Goal: Book appointment/travel/reservation

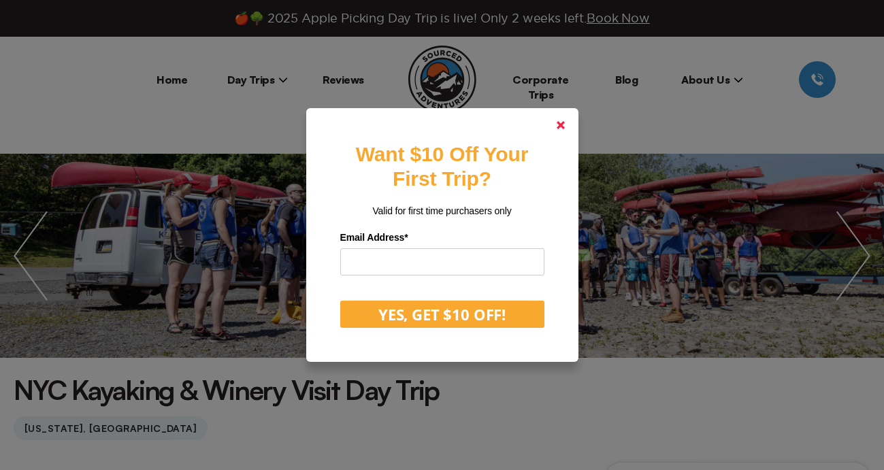
click at [562, 124] on polygon at bounding box center [561, 125] width 8 height 8
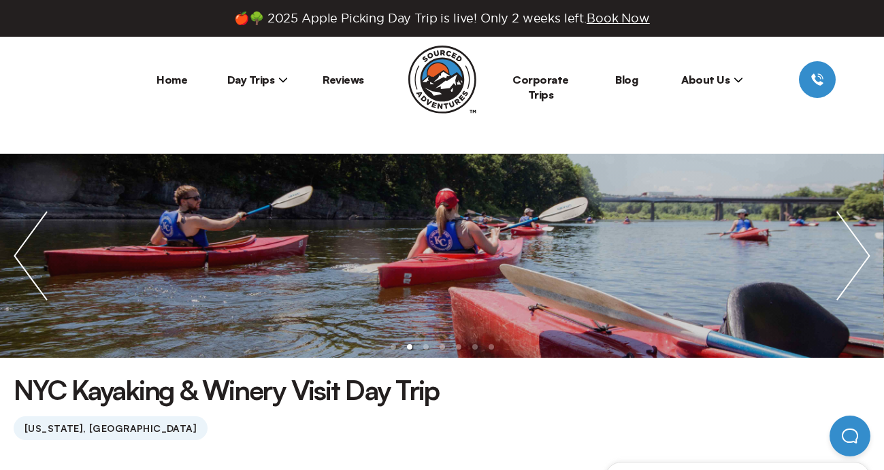
click at [255, 81] on span "Day Trips" at bounding box center [257, 80] width 61 height 14
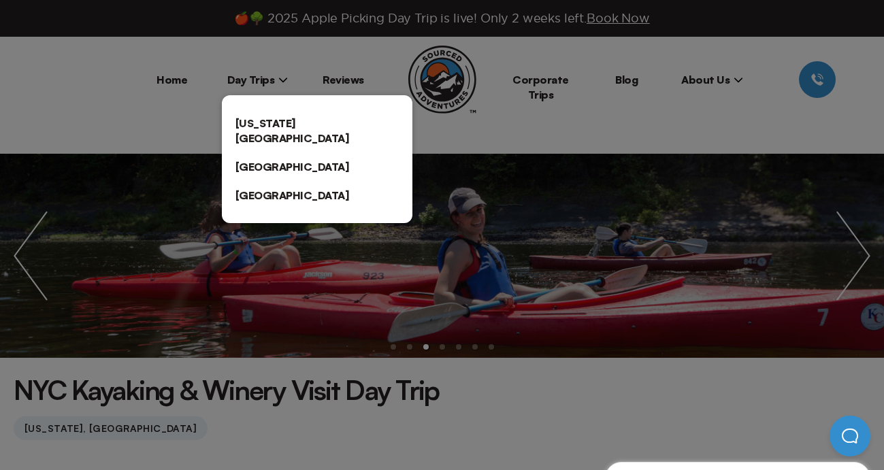
click at [268, 121] on link "[US_STATE][GEOGRAPHIC_DATA]" at bounding box center [317, 131] width 191 height 44
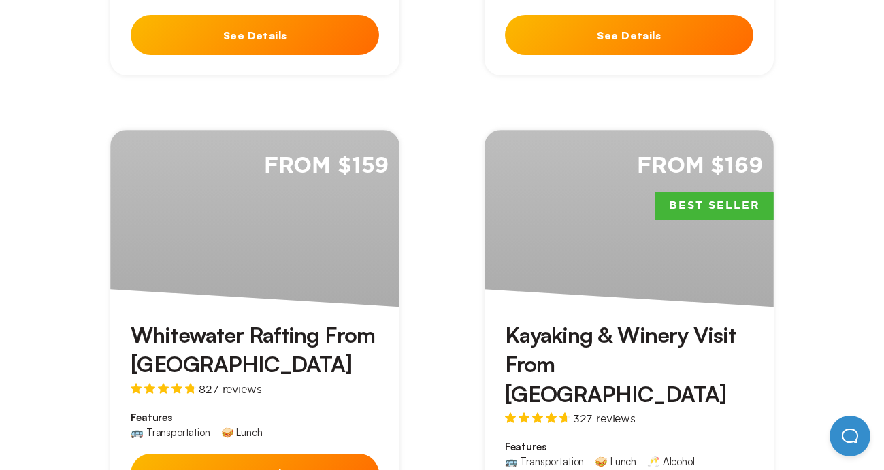
scroll to position [1414, 0]
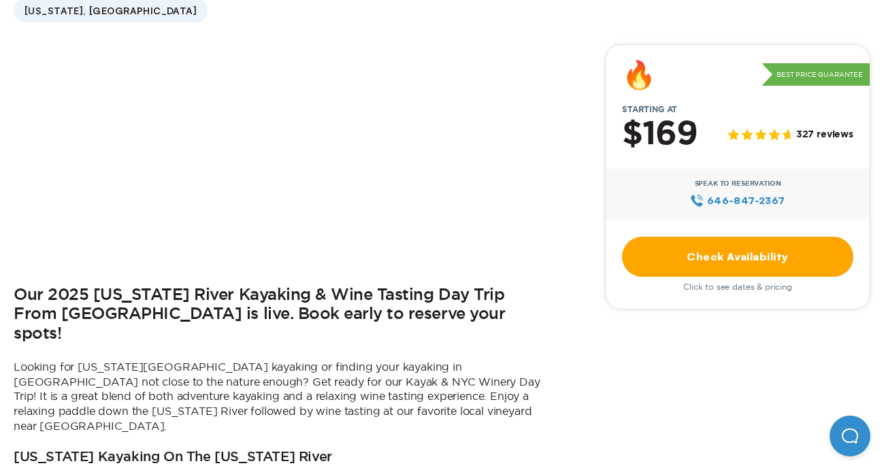
scroll to position [425, 0]
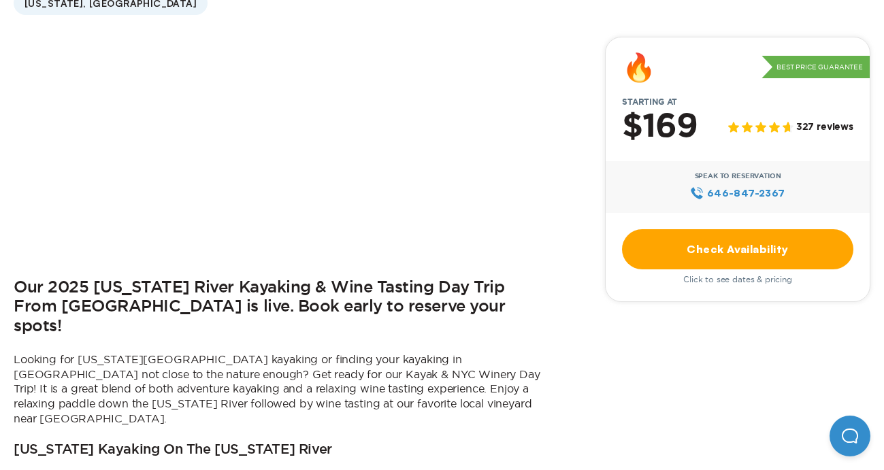
click at [664, 253] on link "Check Availability" at bounding box center [737, 249] width 231 height 40
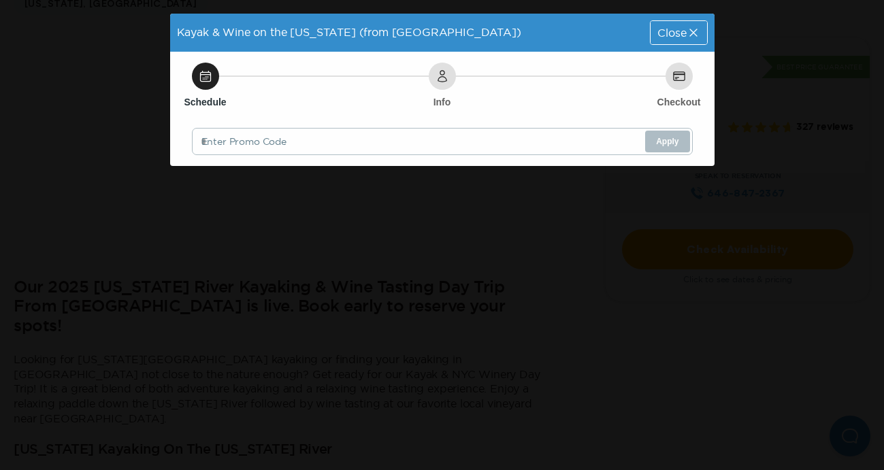
scroll to position [0, 0]
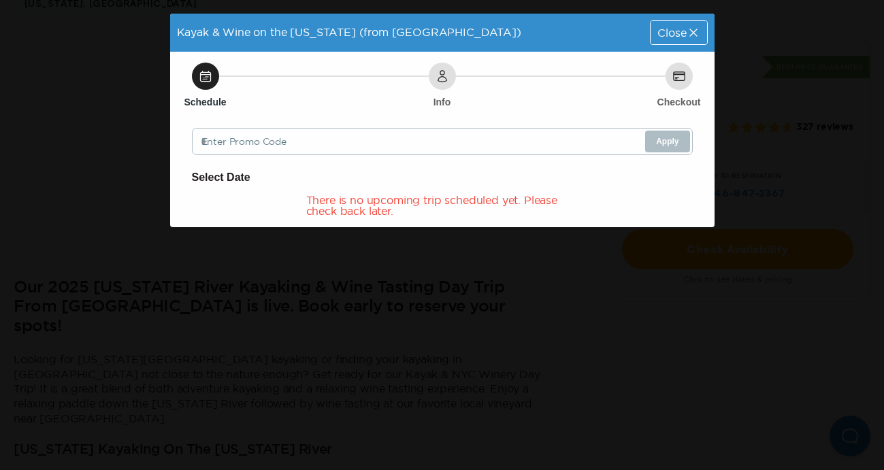
click at [692, 30] on icon at bounding box center [694, 33] width 14 height 14
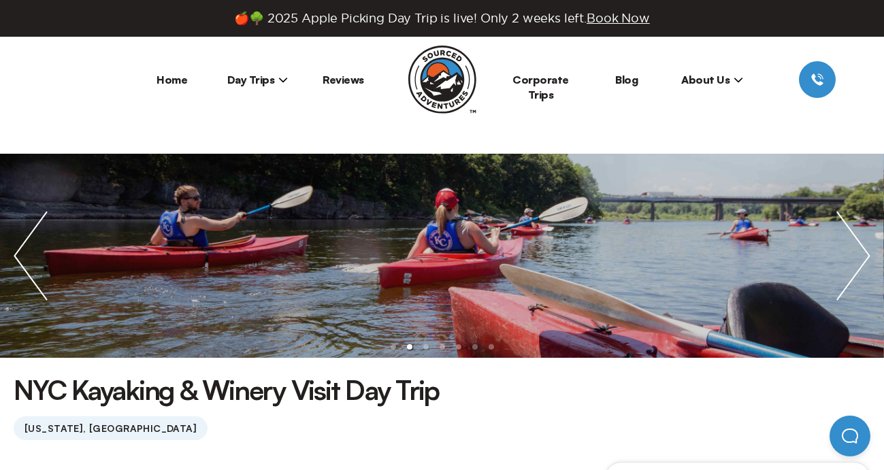
click at [266, 84] on span "Day Trips" at bounding box center [257, 80] width 61 height 14
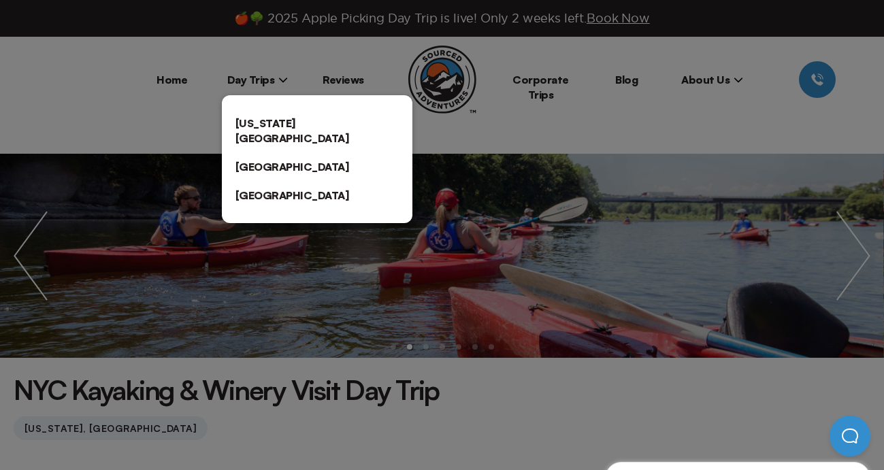
click at [265, 125] on link "[US_STATE][GEOGRAPHIC_DATA]" at bounding box center [317, 131] width 191 height 44
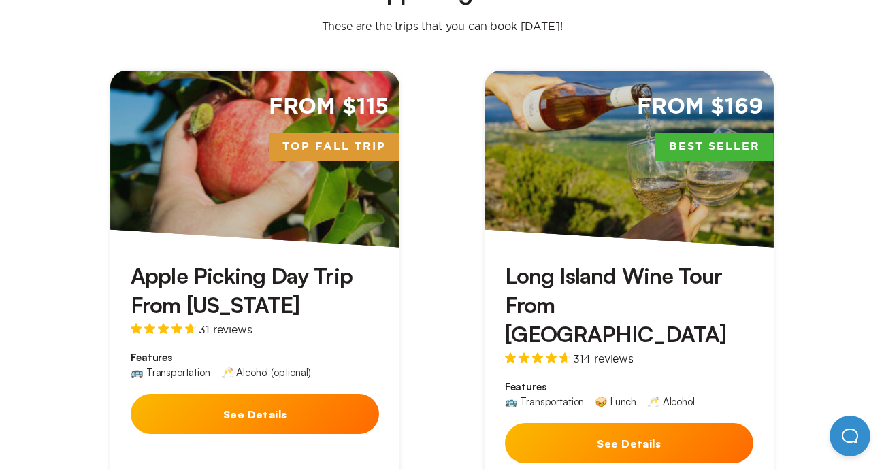
scroll to position [429, 0]
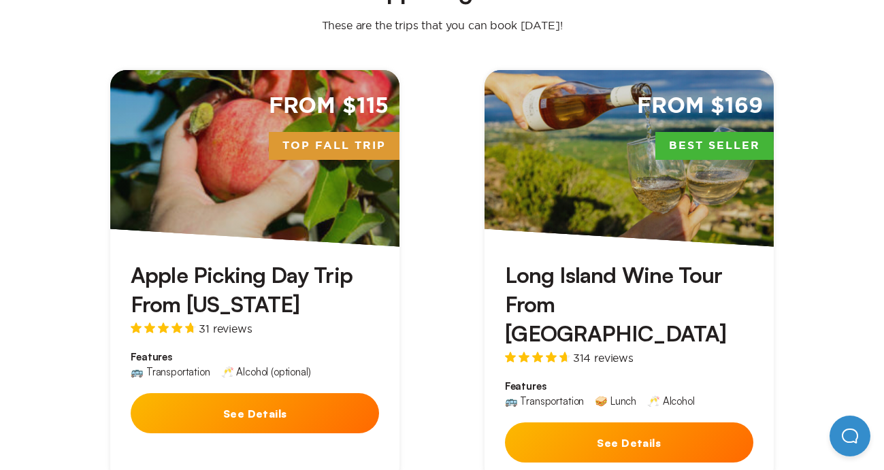
click at [213, 173] on div "From $115 Top Fall Trip" at bounding box center [254, 158] width 289 height 177
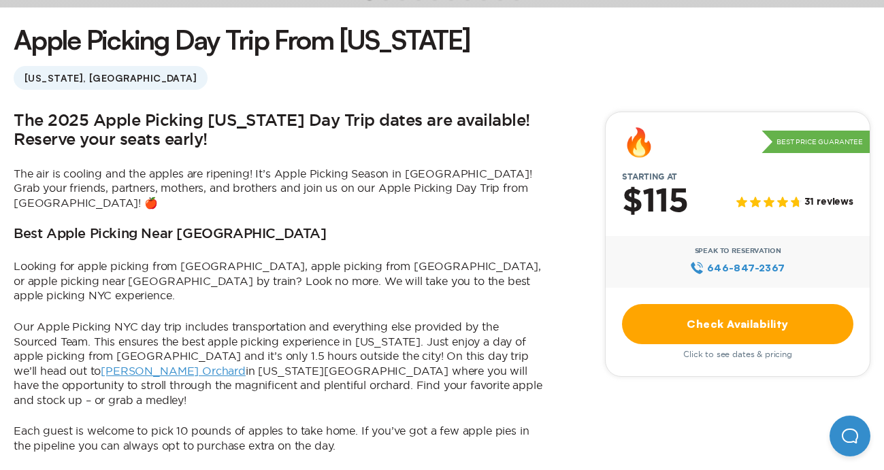
scroll to position [357, 0]
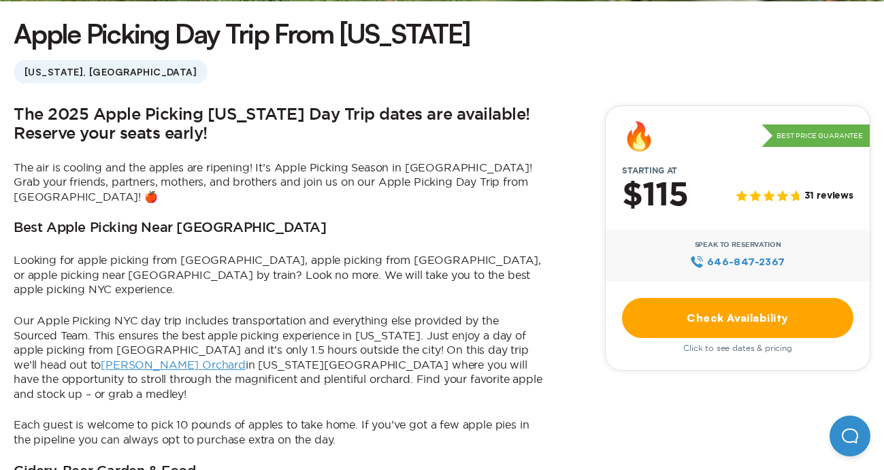
click at [647, 309] on link "Check Availability" at bounding box center [737, 318] width 231 height 40
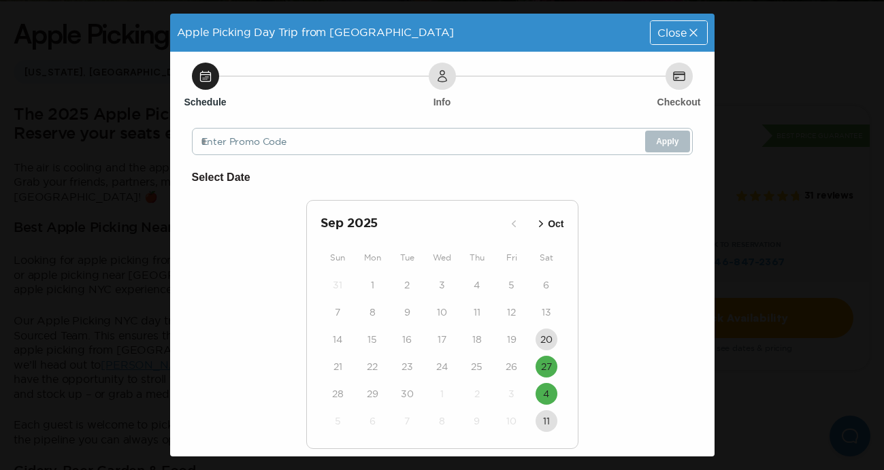
scroll to position [0, 0]
click at [679, 33] on span "Close" at bounding box center [672, 32] width 29 height 11
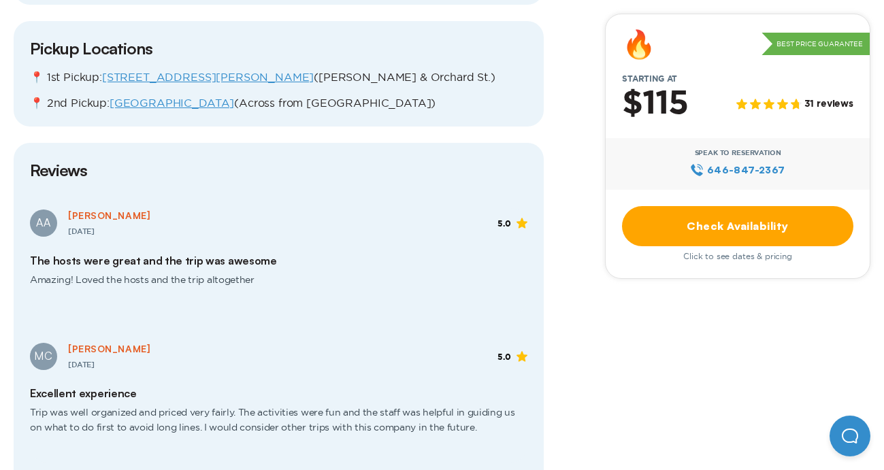
scroll to position [1644, 0]
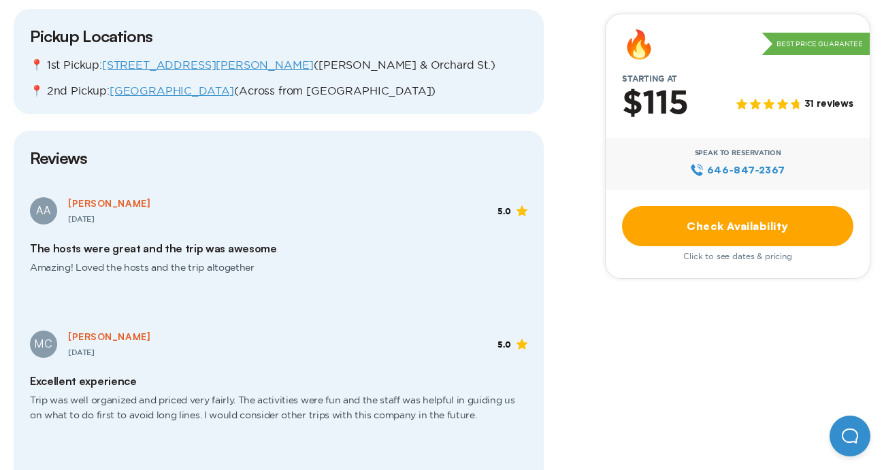
click at [694, 229] on link "Check Availability" at bounding box center [737, 226] width 231 height 40
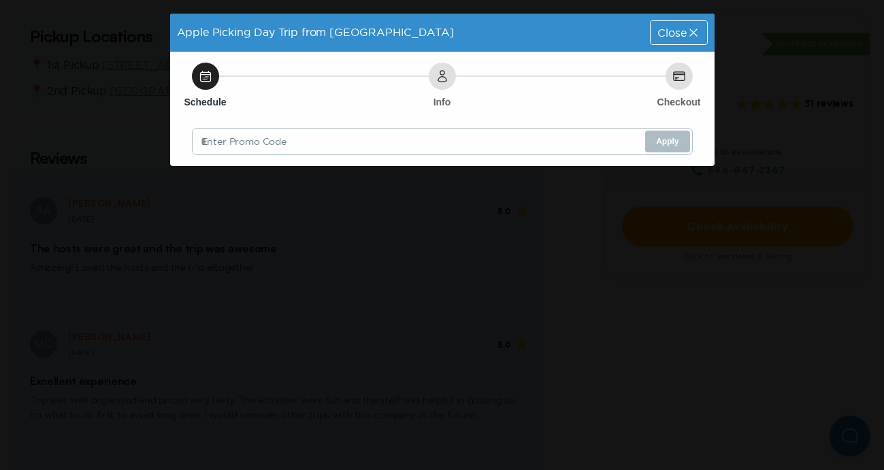
scroll to position [0, 0]
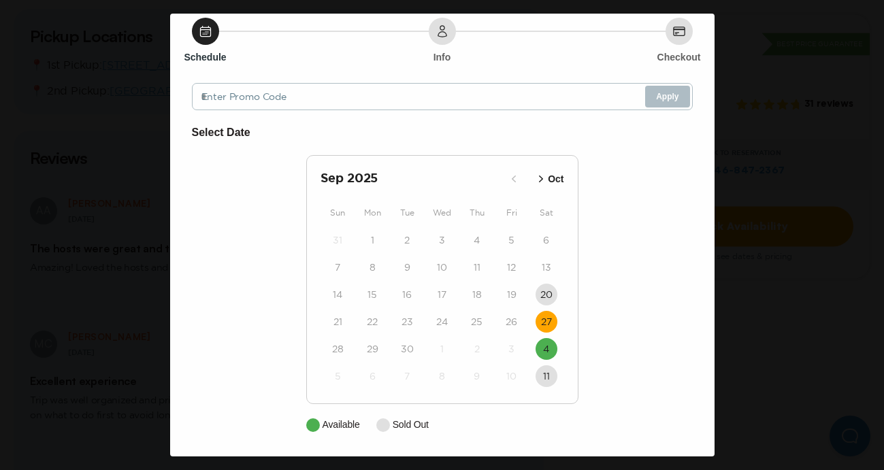
click at [549, 323] on time "27" at bounding box center [546, 322] width 11 height 14
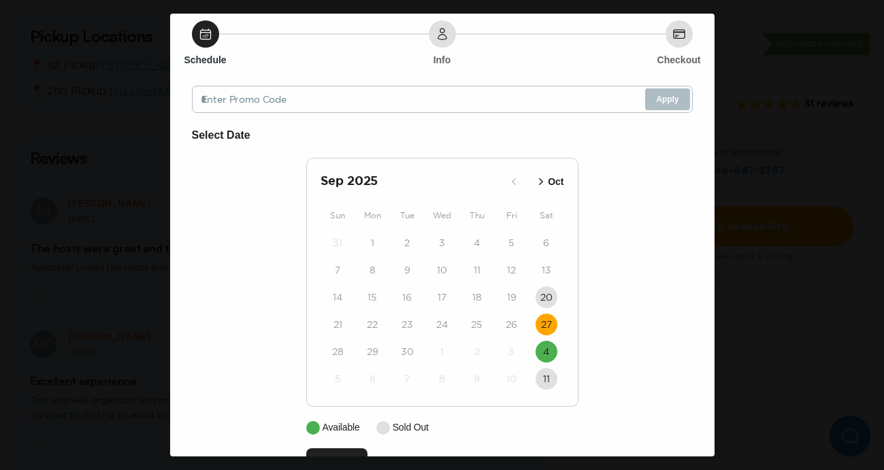
scroll to position [86, 0]
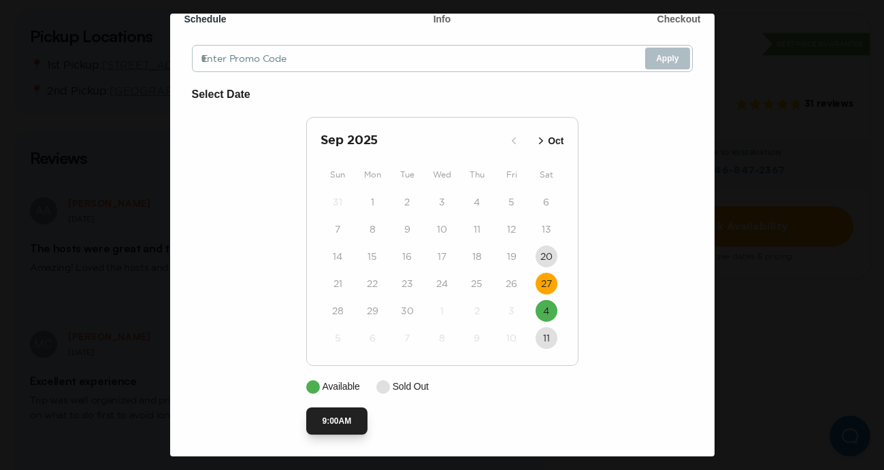
click at [344, 417] on button "9:00AM" at bounding box center [337, 421] width 62 height 27
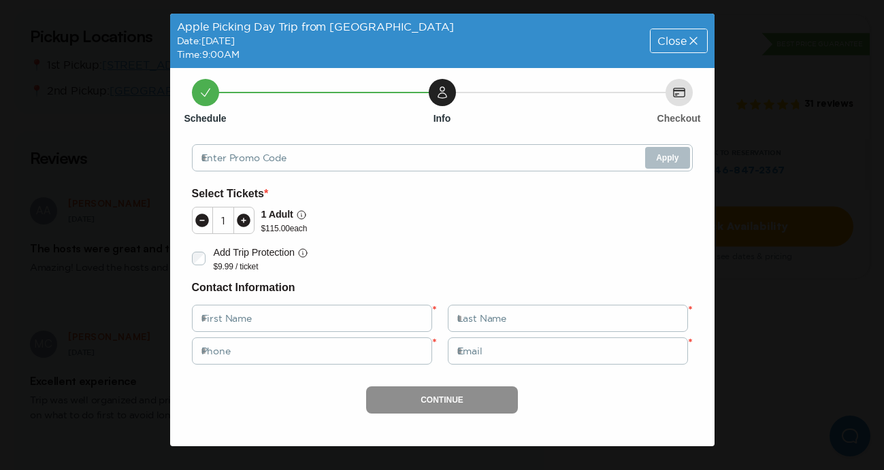
scroll to position [0, 0]
click at [672, 38] on span "Close" at bounding box center [672, 40] width 29 height 11
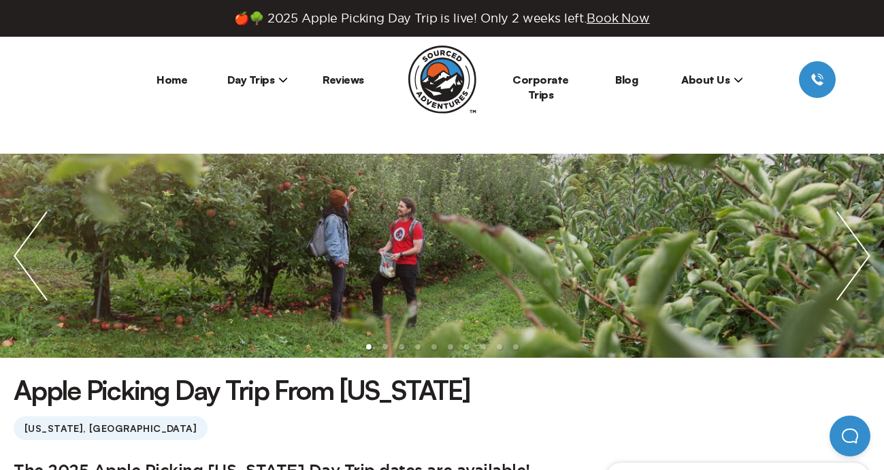
click at [277, 77] on span "Day Trips" at bounding box center [257, 80] width 61 height 14
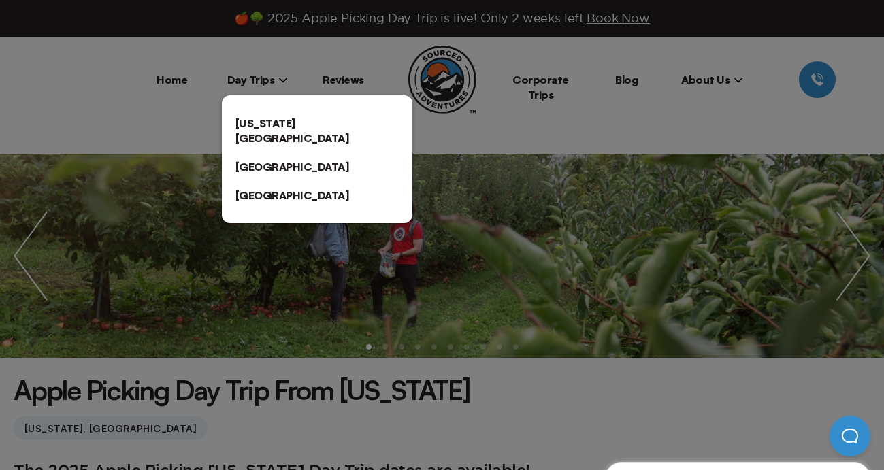
click at [276, 152] on link "[GEOGRAPHIC_DATA]" at bounding box center [317, 166] width 191 height 29
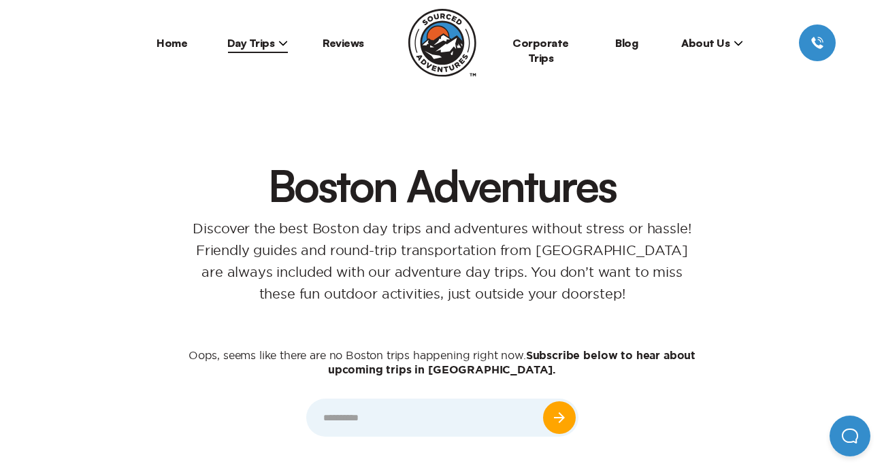
click at [263, 52] on div at bounding box center [258, 52] width 60 height 1
click at [269, 39] on span "Day Trips" at bounding box center [257, 43] width 61 height 14
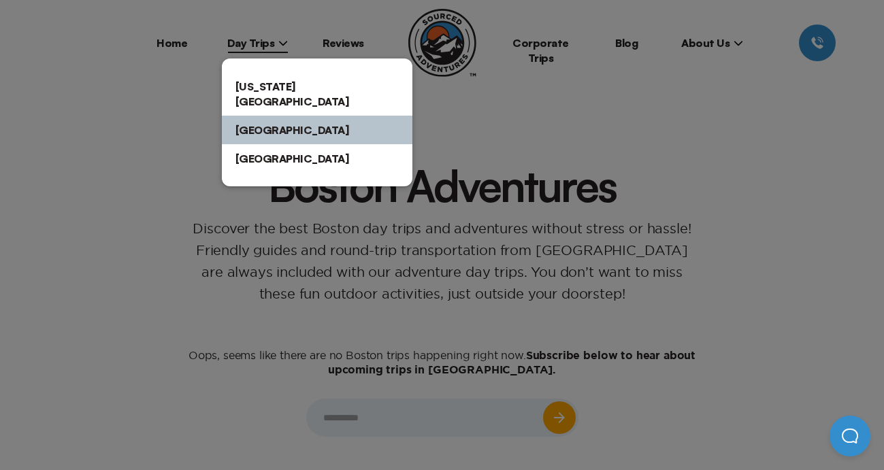
click at [246, 144] on link "[GEOGRAPHIC_DATA]" at bounding box center [317, 158] width 191 height 29
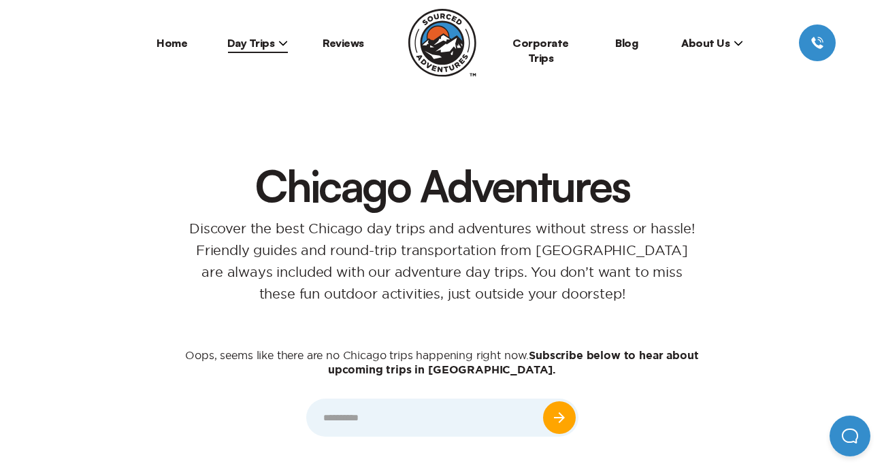
click at [239, 39] on span "Day Trips" at bounding box center [257, 43] width 61 height 14
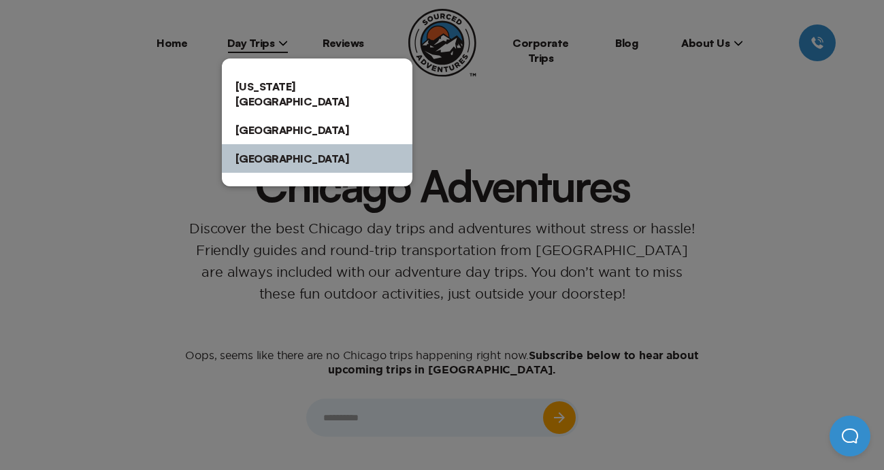
click at [250, 86] on link "[US_STATE][GEOGRAPHIC_DATA]" at bounding box center [317, 94] width 191 height 44
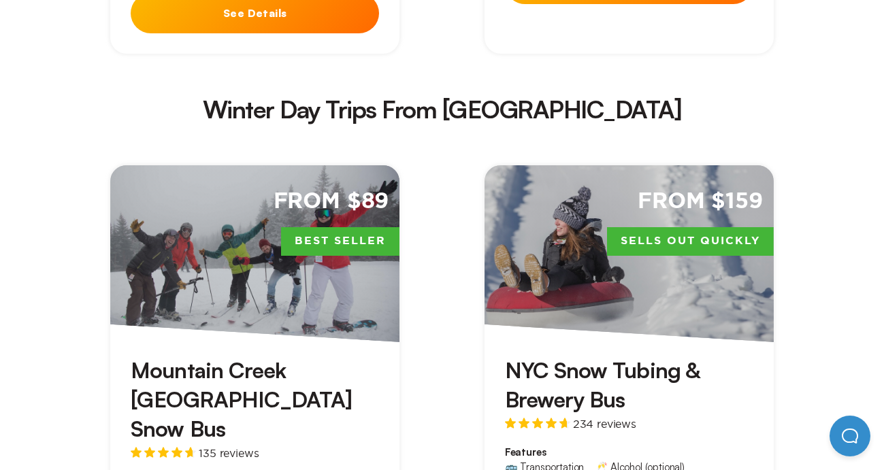
scroll to position [2412, 0]
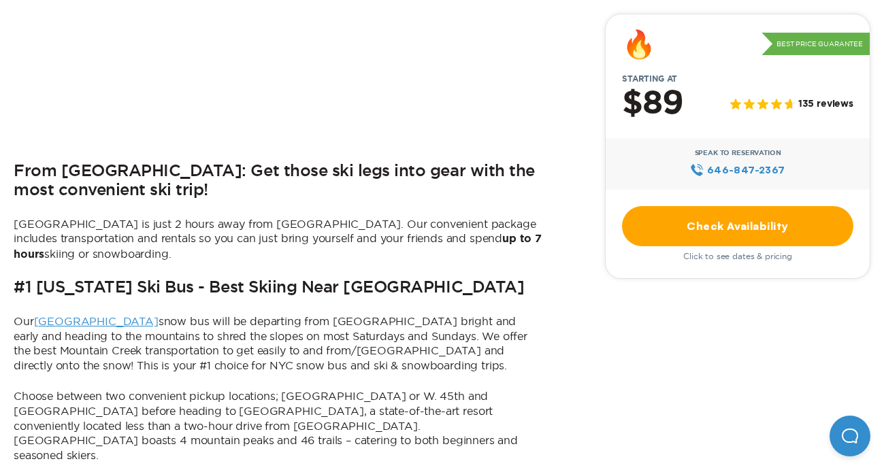
scroll to position [538, 0]
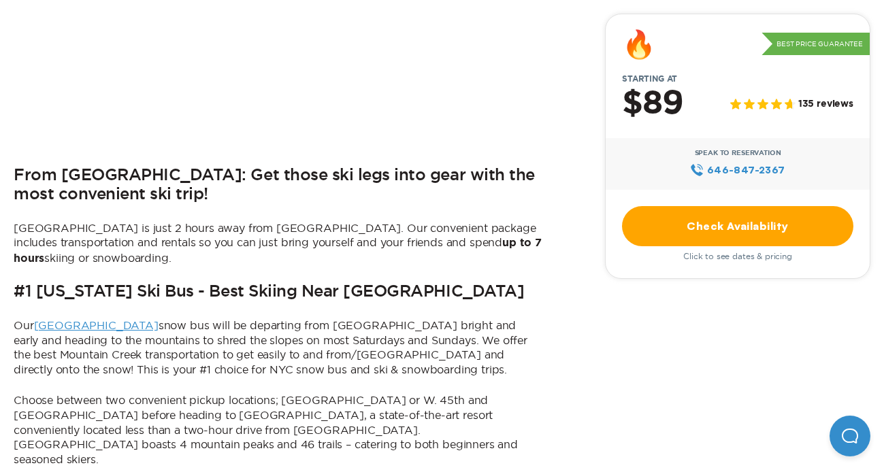
click at [655, 232] on link "Check Availability" at bounding box center [737, 226] width 231 height 40
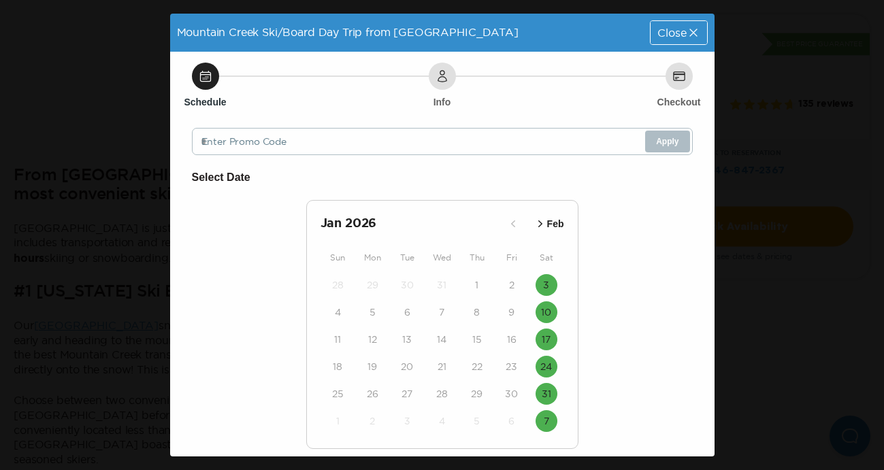
scroll to position [0, 0]
click at [676, 35] on span "Close" at bounding box center [672, 32] width 29 height 11
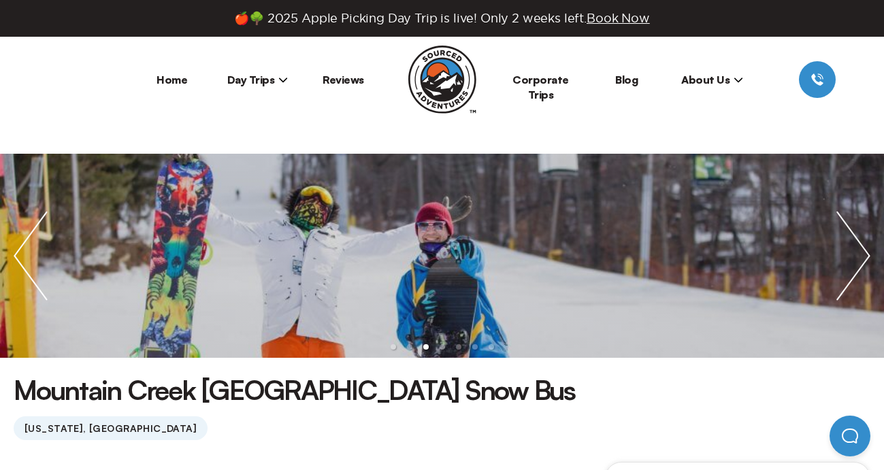
click at [270, 78] on span "Day Trips" at bounding box center [257, 80] width 61 height 14
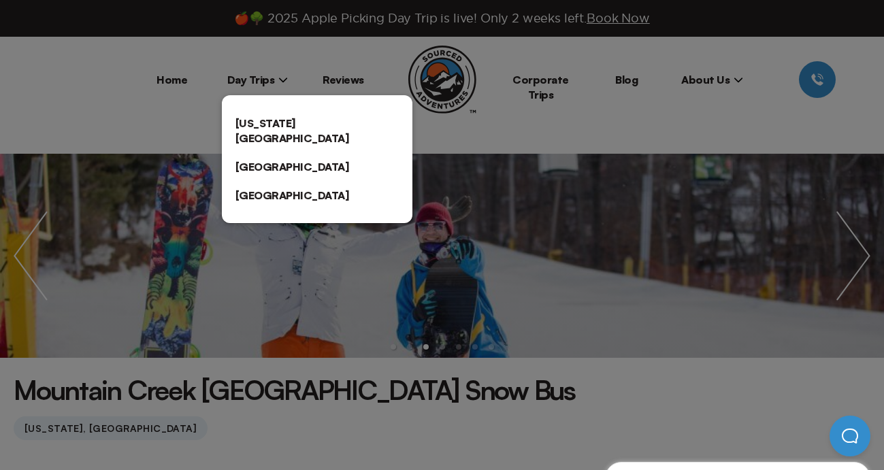
click at [268, 120] on link "[US_STATE][GEOGRAPHIC_DATA]" at bounding box center [317, 131] width 191 height 44
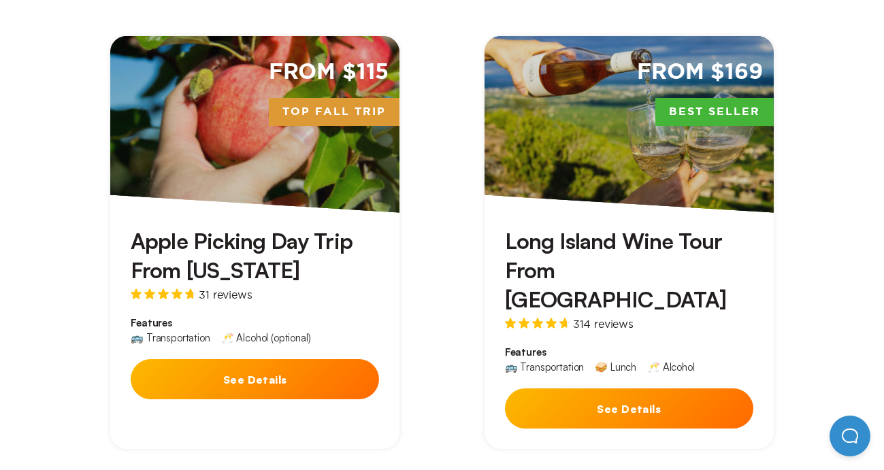
scroll to position [491, 0]
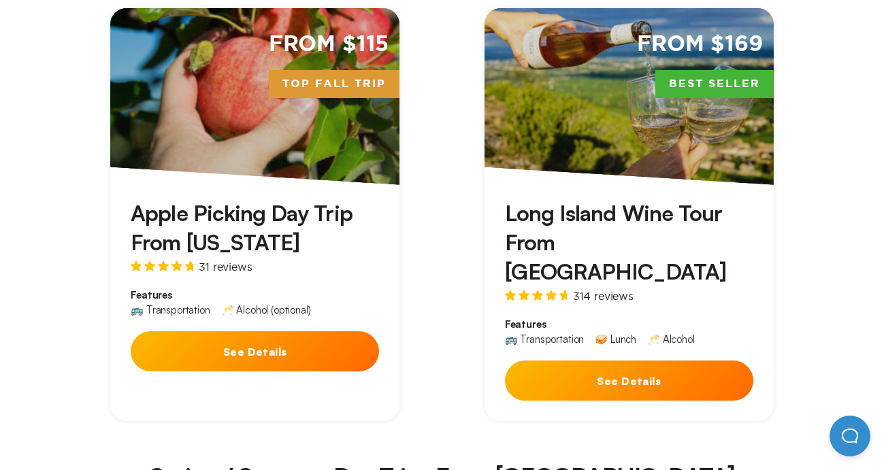
click at [581, 361] on button "See Details" at bounding box center [629, 381] width 248 height 40
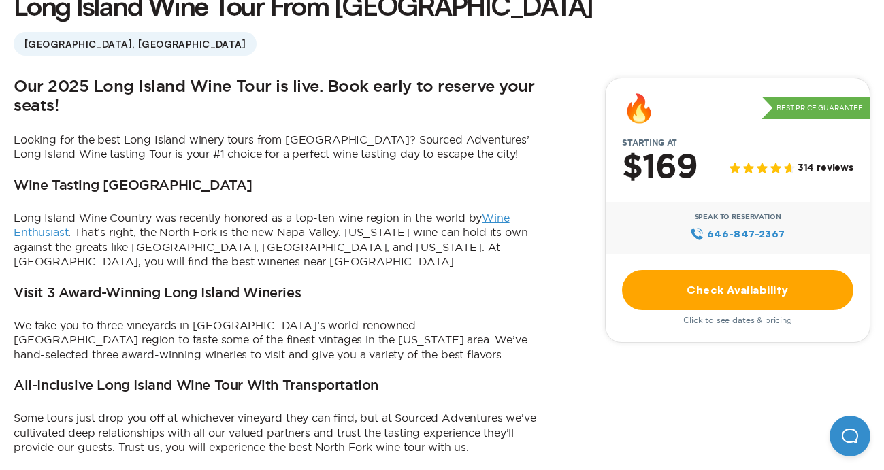
scroll to position [398, 0]
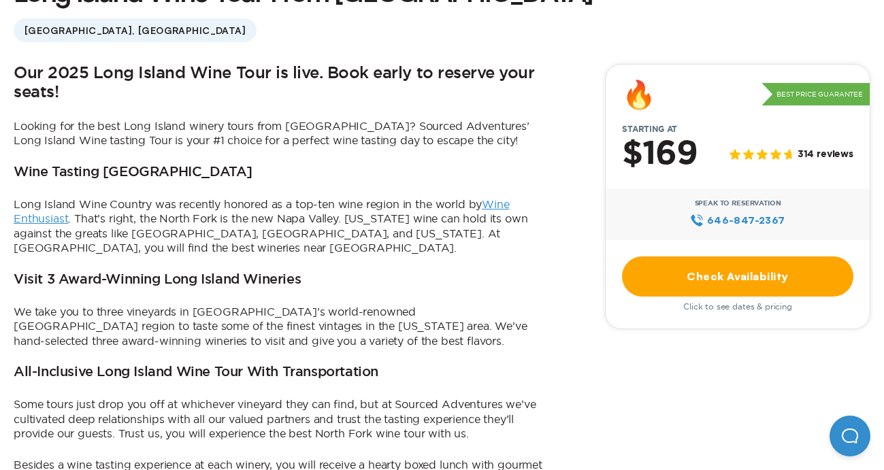
click at [665, 285] on link "Check Availability" at bounding box center [737, 277] width 231 height 40
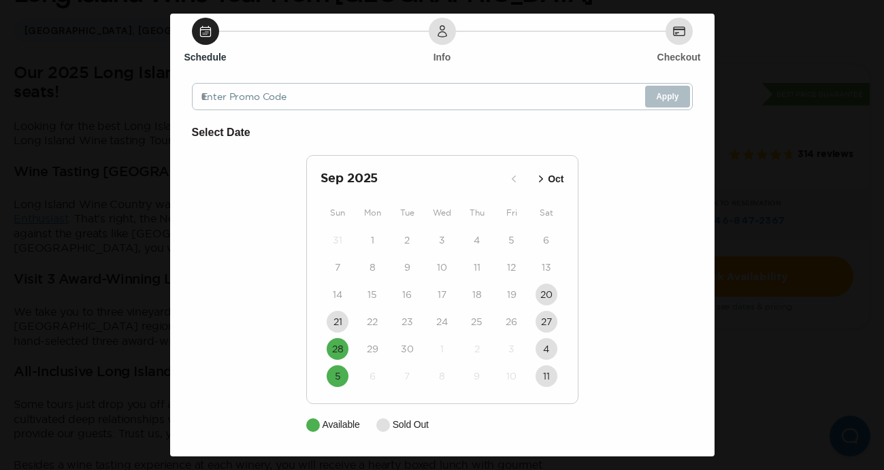
scroll to position [45, 0]
click at [338, 350] on time "28" at bounding box center [338, 349] width 12 height 14
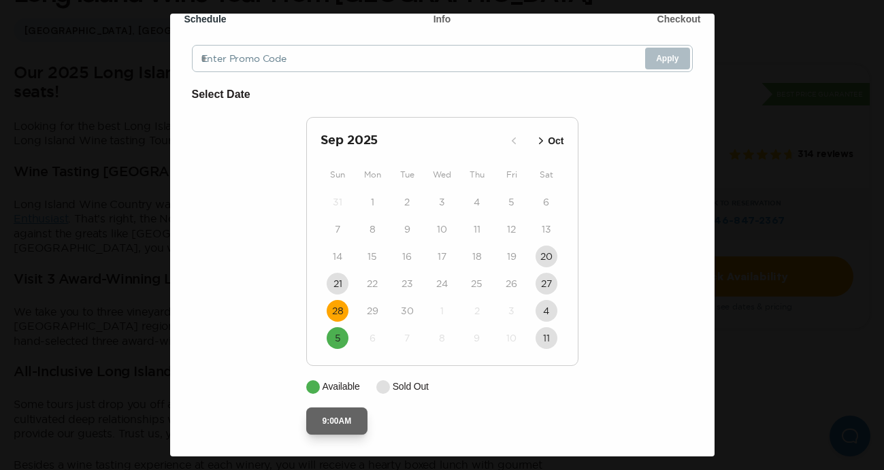
click at [319, 417] on button "9:00AM" at bounding box center [337, 421] width 62 height 27
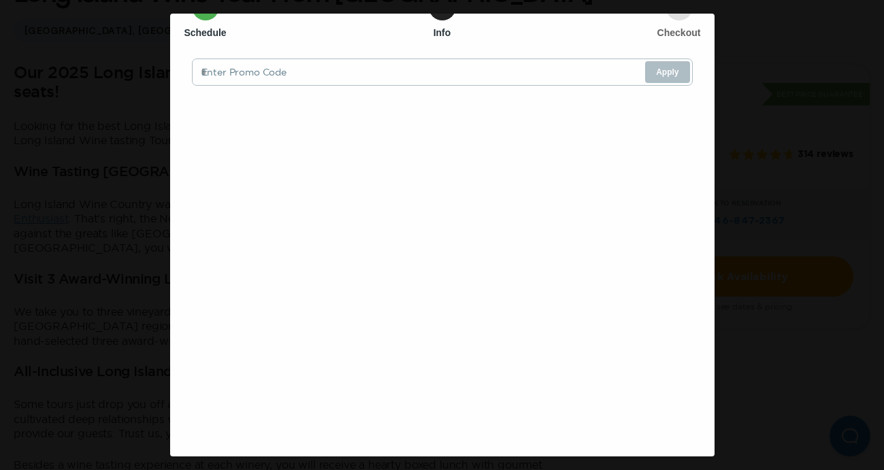
scroll to position [0, 0]
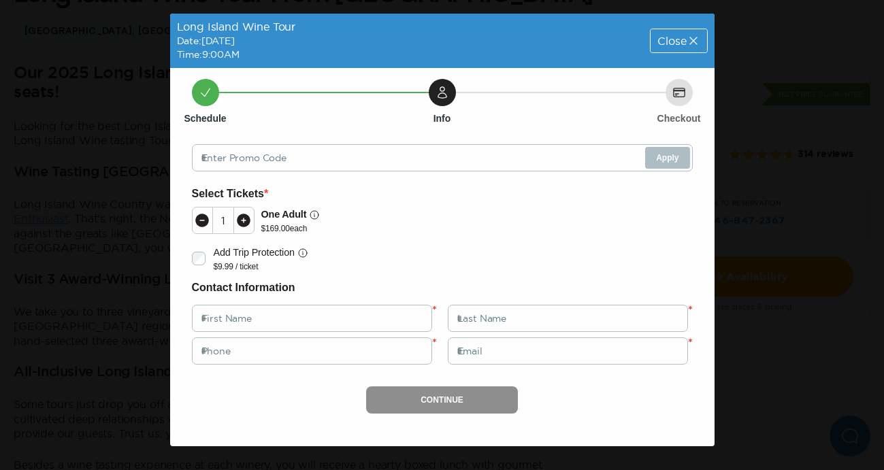
click at [666, 43] on span "Close" at bounding box center [672, 40] width 29 height 11
